Goal: Information Seeking & Learning: Compare options

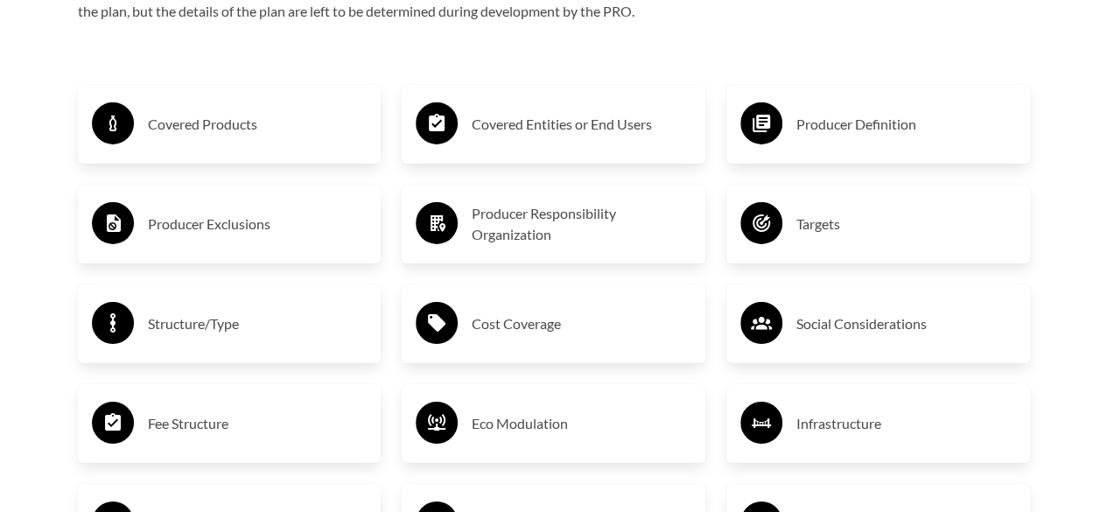
scroll to position [2811, 0]
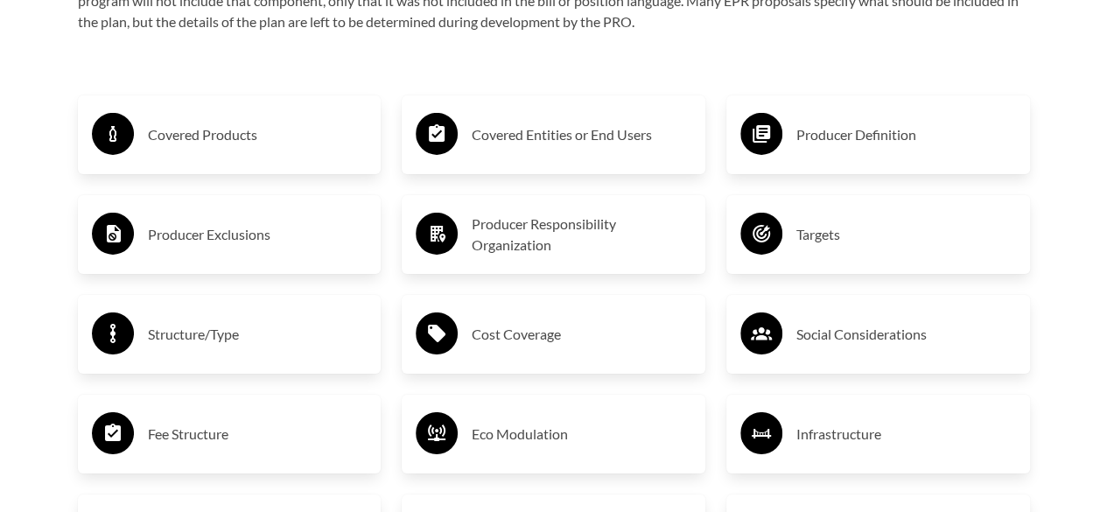
click at [870, 253] on div "Targets" at bounding box center [878, 234] width 276 height 51
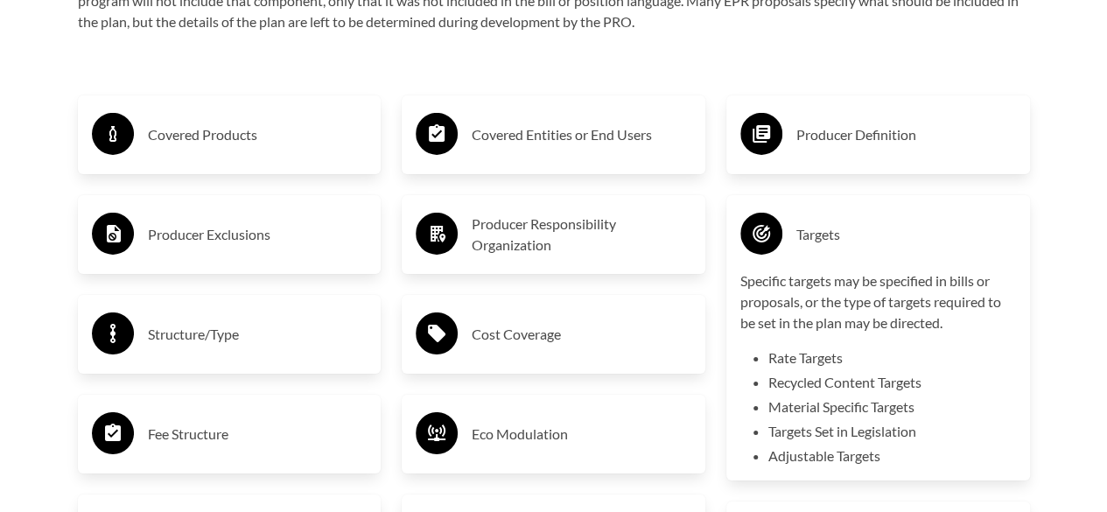
click at [851, 247] on h3 "Targets" at bounding box center [906, 235] width 220 height 28
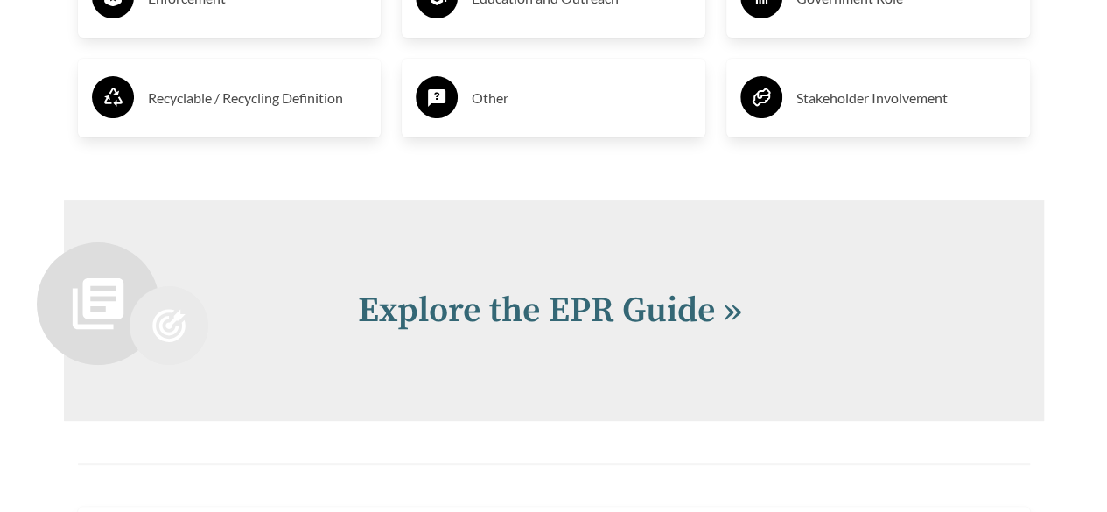
scroll to position [3419, 0]
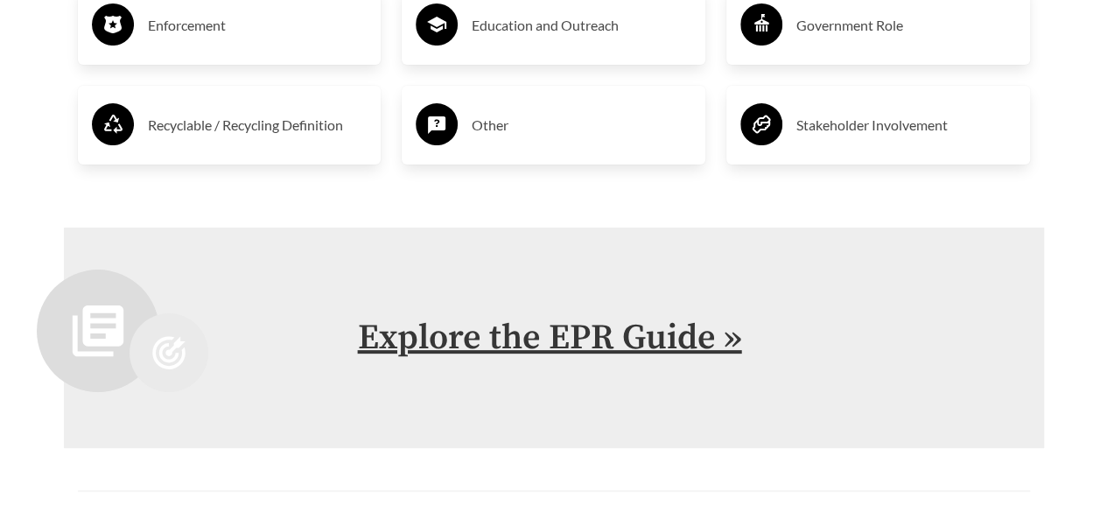
click at [593, 337] on link "Explore the EPR Guide »" at bounding box center [550, 338] width 384 height 44
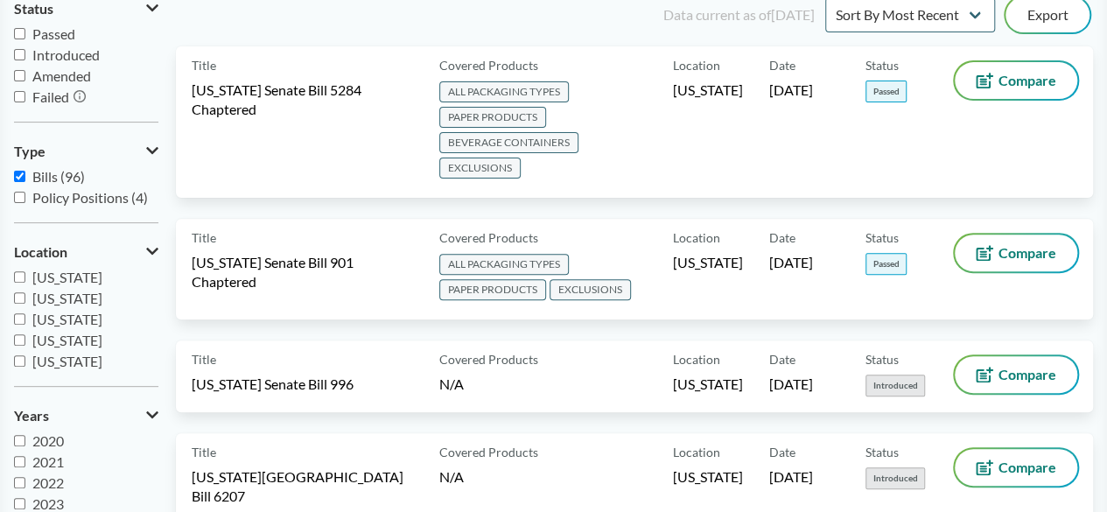
scroll to position [210, 0]
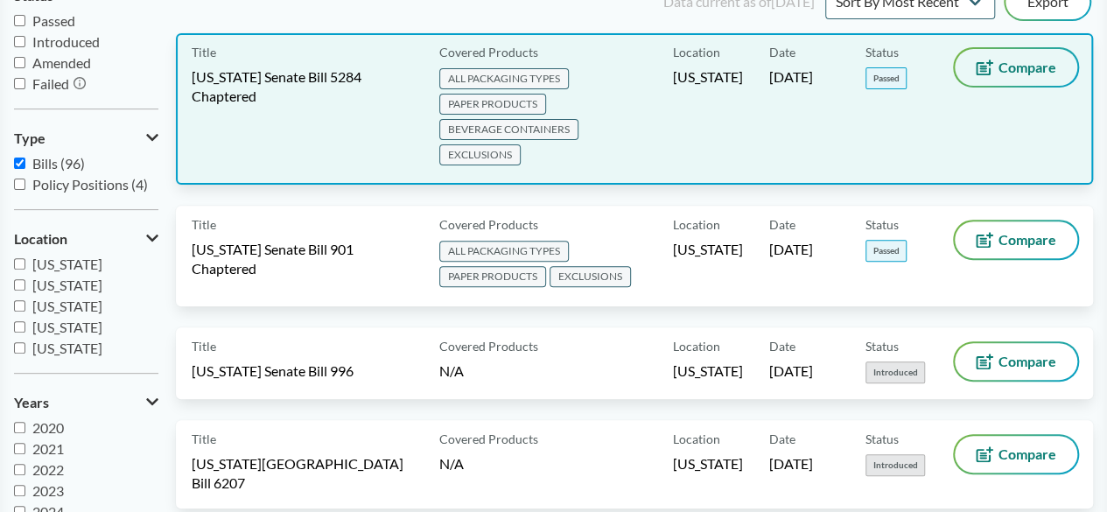
click at [1012, 76] on button "Compare" at bounding box center [1016, 67] width 123 height 37
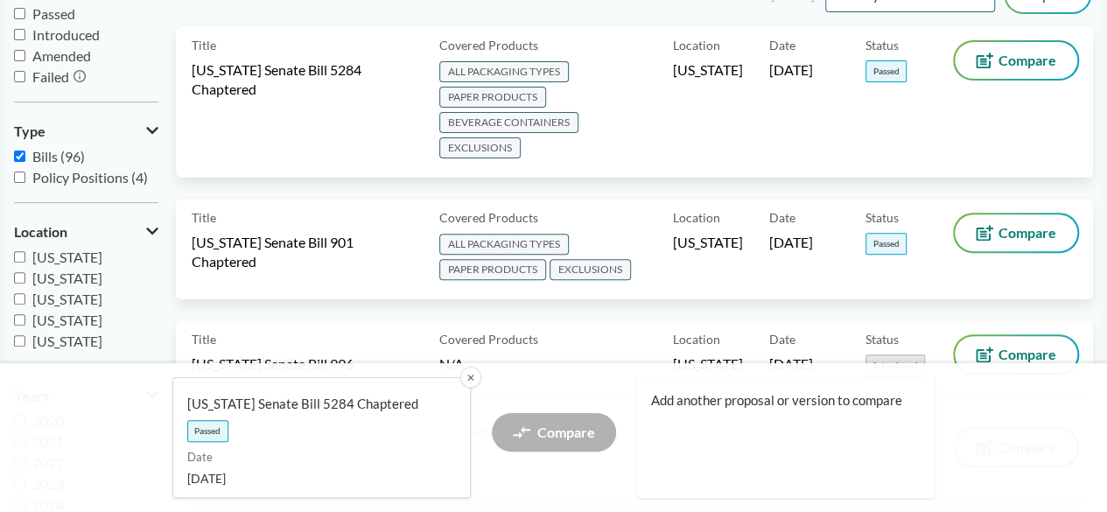
scroll to position [231, 0]
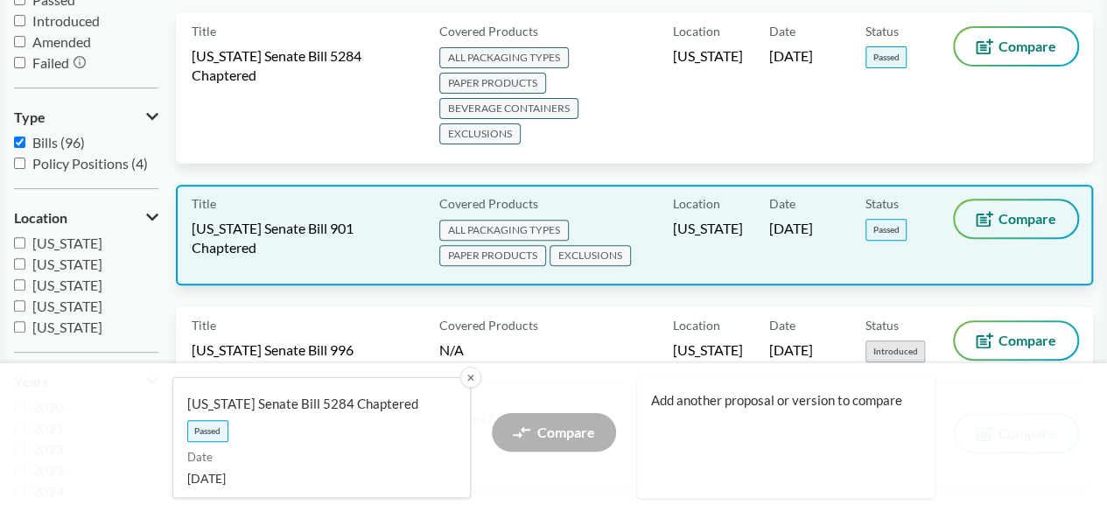
click at [1024, 212] on span "Compare" at bounding box center [1027, 219] width 58 height 14
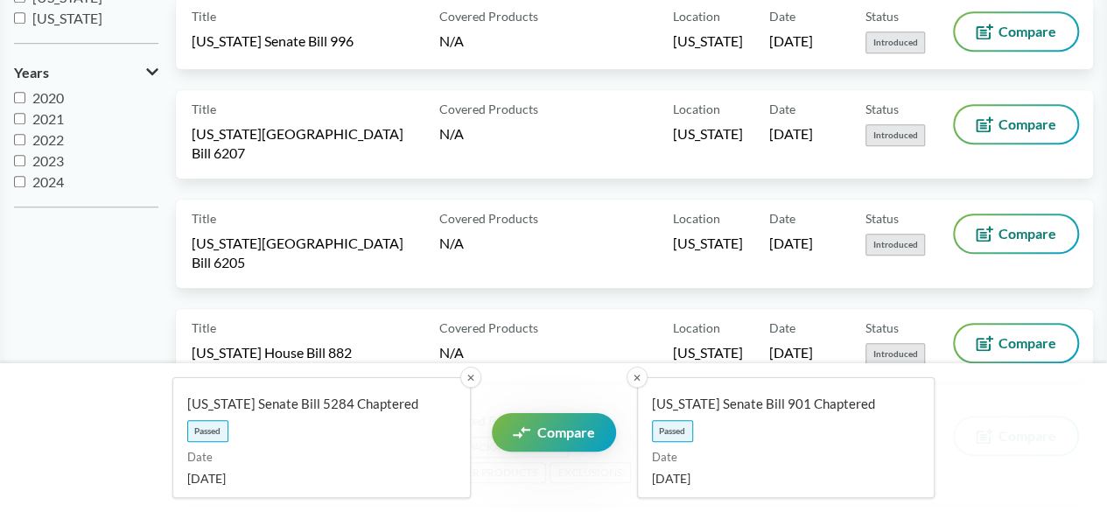
scroll to position [595, 0]
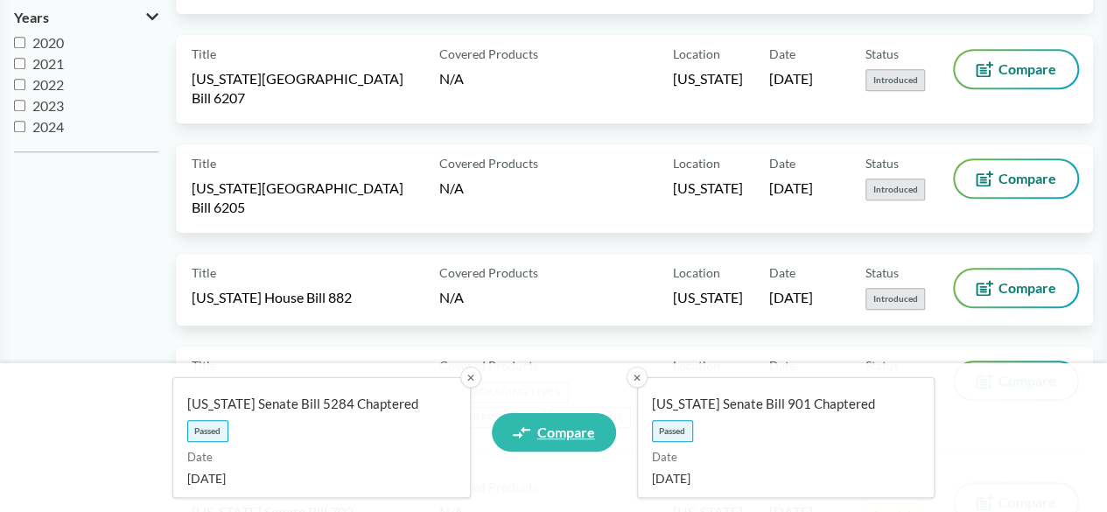
click at [581, 439] on span "Compare" at bounding box center [566, 432] width 58 height 14
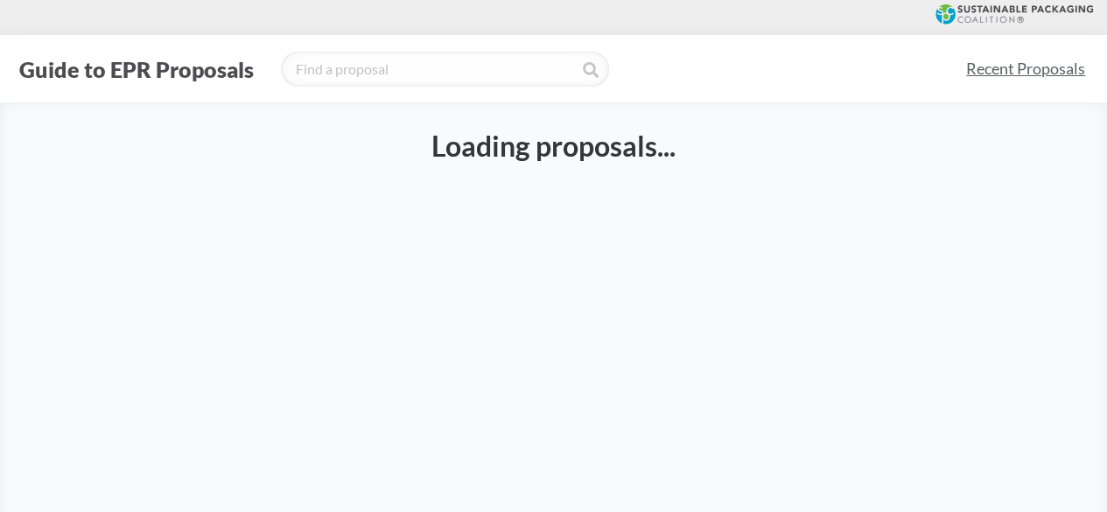
select select "SB5284C"
select select "SB901C"
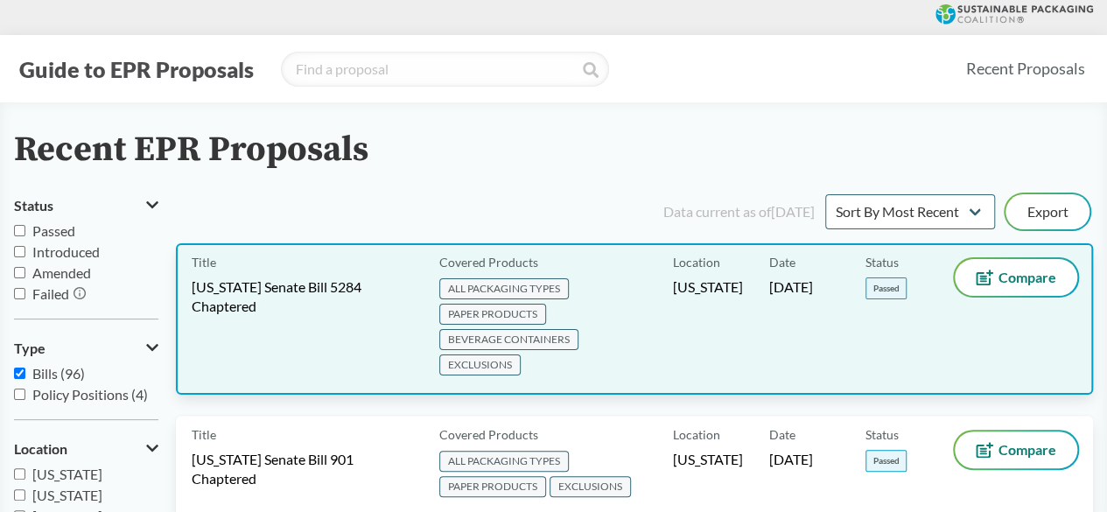
click at [303, 284] on span "Washington Senate Bill 5284 Chaptered" at bounding box center [305, 296] width 227 height 39
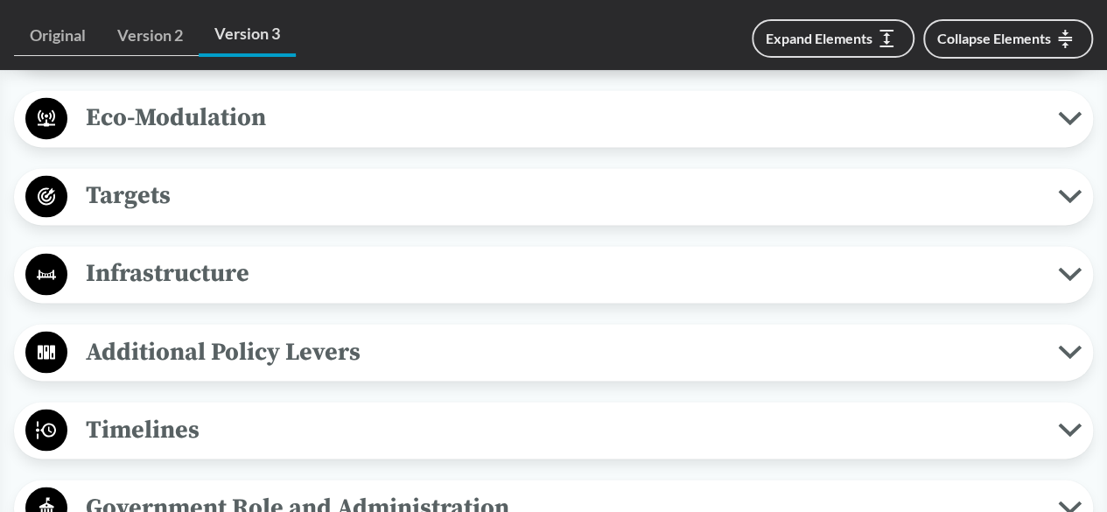
scroll to position [1320, 0]
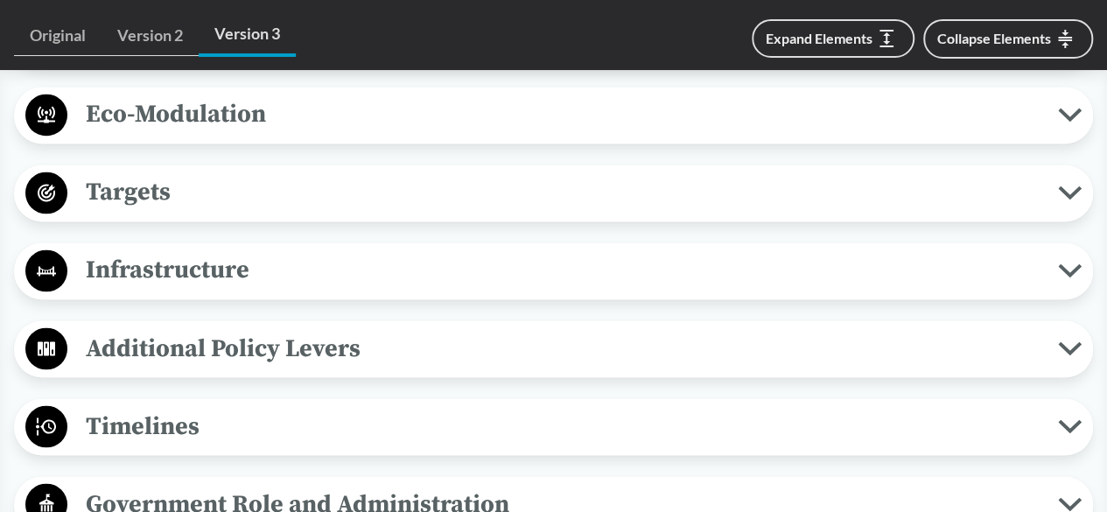
click at [1040, 196] on span "Targets" at bounding box center [562, 191] width 991 height 39
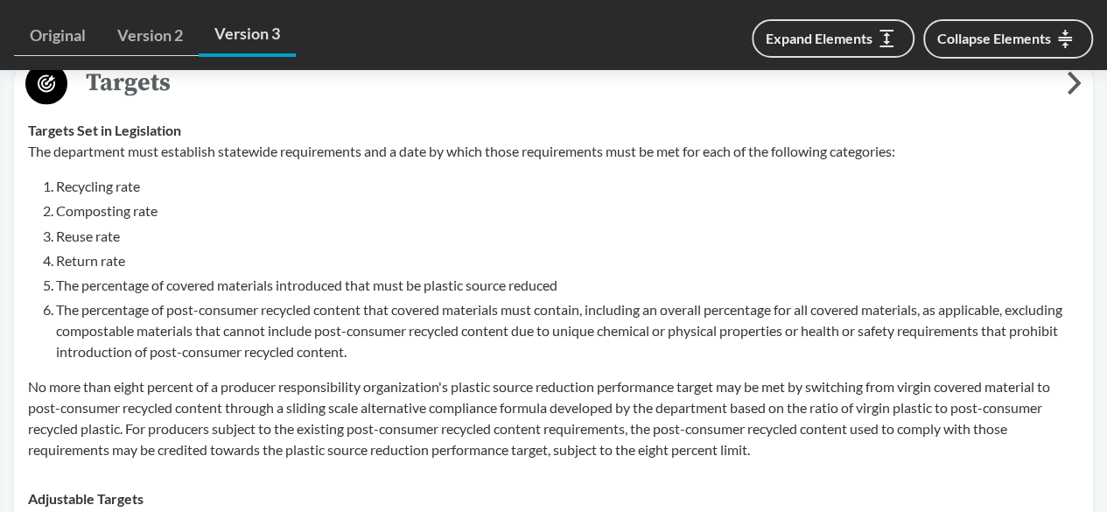
scroll to position [1426, 0]
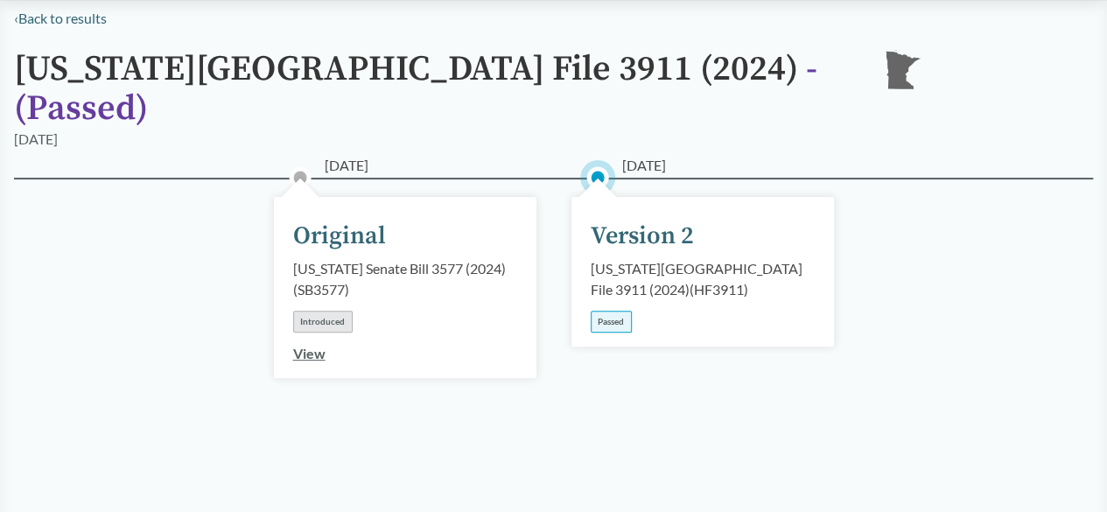
scroll to position [116, 0]
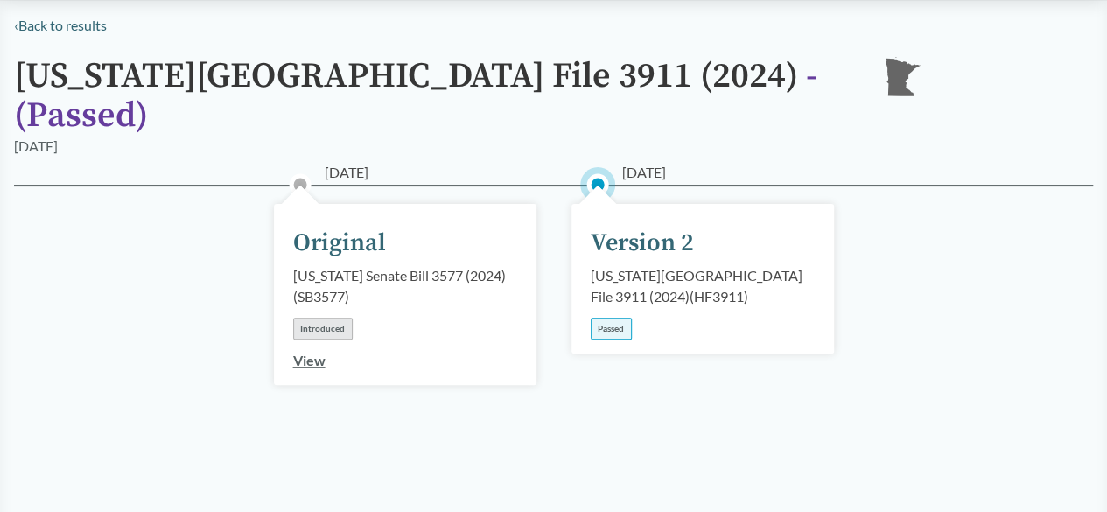
click at [657, 225] on div "Version 2" at bounding box center [642, 243] width 103 height 37
click at [655, 225] on div "Version 2" at bounding box center [642, 243] width 103 height 37
click at [651, 225] on div "Version 2" at bounding box center [642, 243] width 103 height 37
click at [698, 223] on div "[DATE] Version 2 [US_STATE][GEOGRAPHIC_DATA] File 3911 (2024) ( HF3911 ) Passed" at bounding box center [702, 279] width 263 height 150
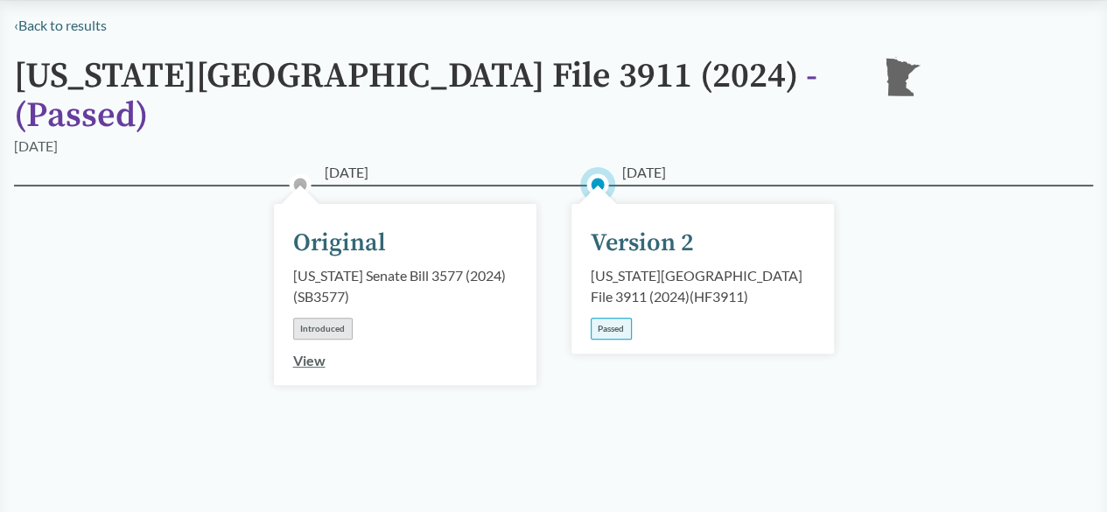
click at [618, 318] on div "Passed" at bounding box center [611, 329] width 41 height 22
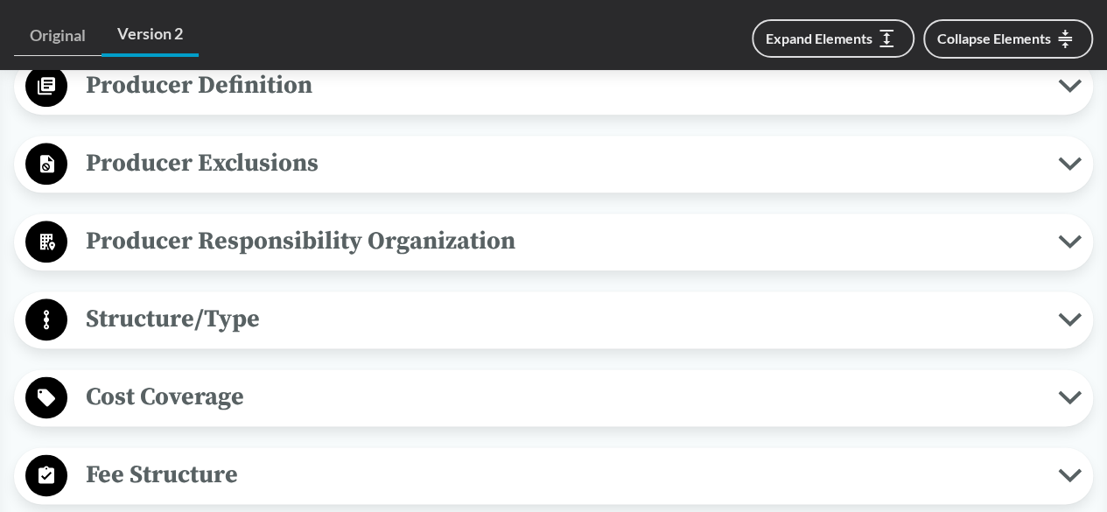
scroll to position [764, 0]
